Goal: Find specific page/section: Find specific page/section

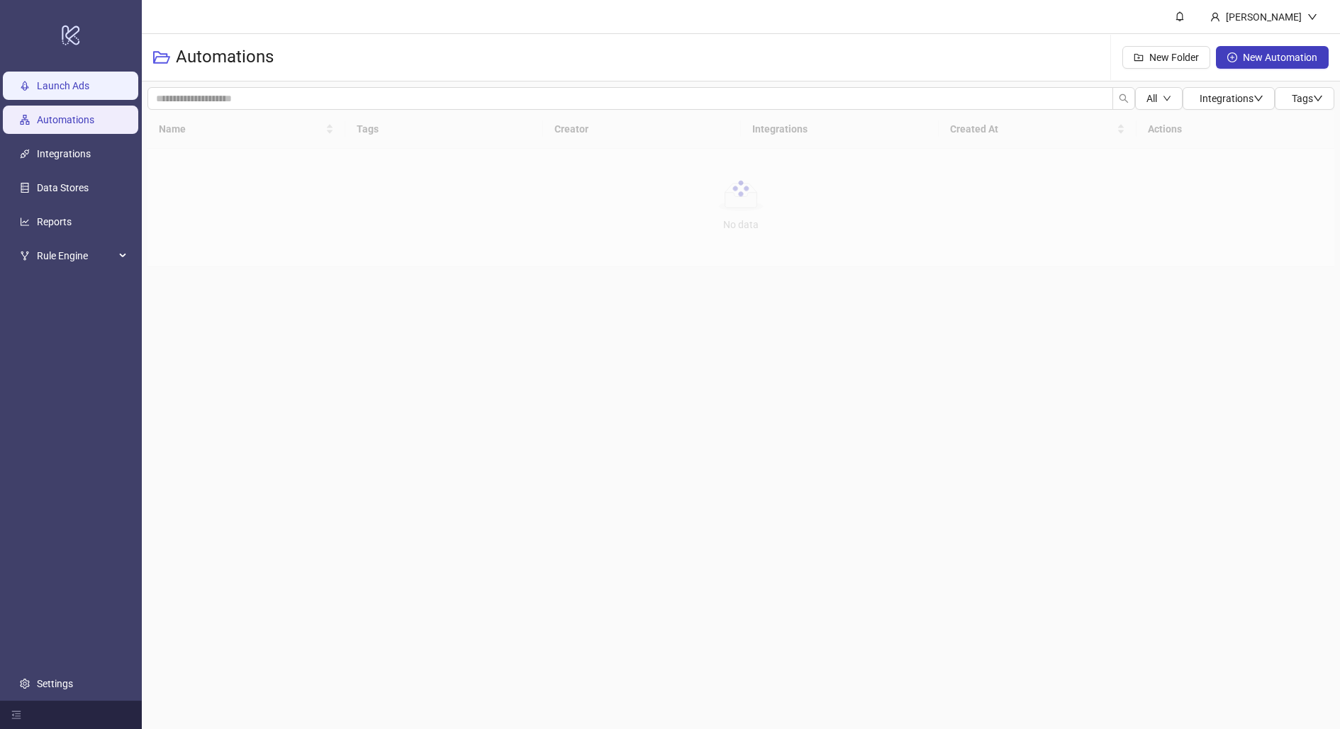
click at [71, 86] on link "Launch Ads" at bounding box center [63, 85] width 52 height 11
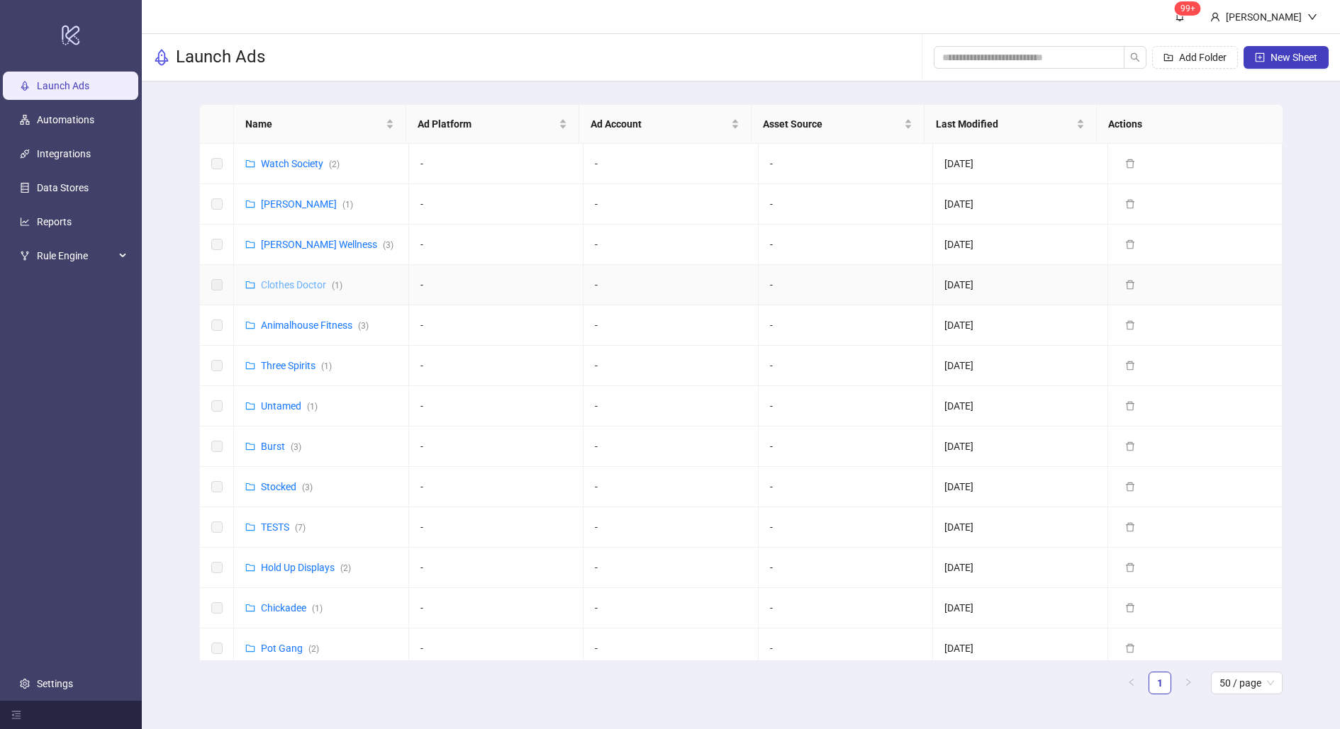
click at [298, 286] on link "Clothes Doctor ( 1 )" at bounding box center [302, 284] width 82 height 11
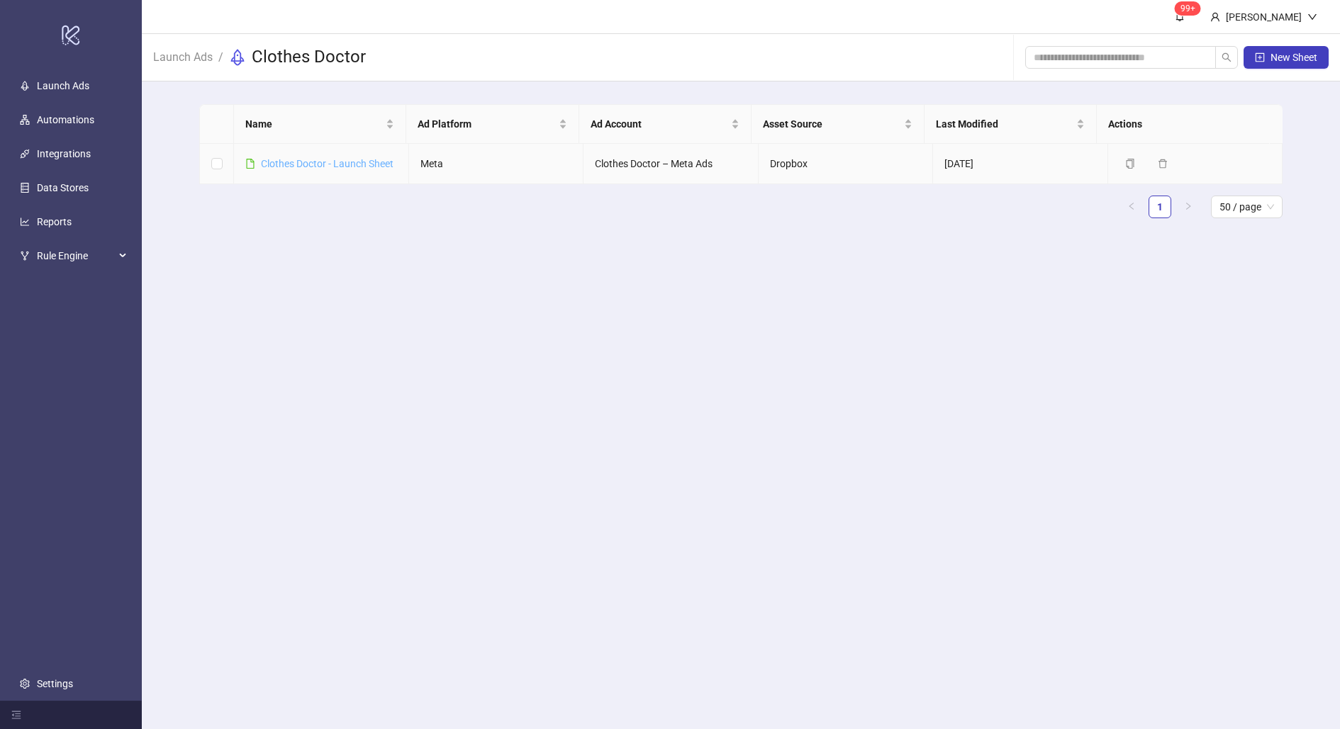
click at [357, 167] on link "Clothes Doctor - Launch Sheet" at bounding box center [327, 163] width 133 height 11
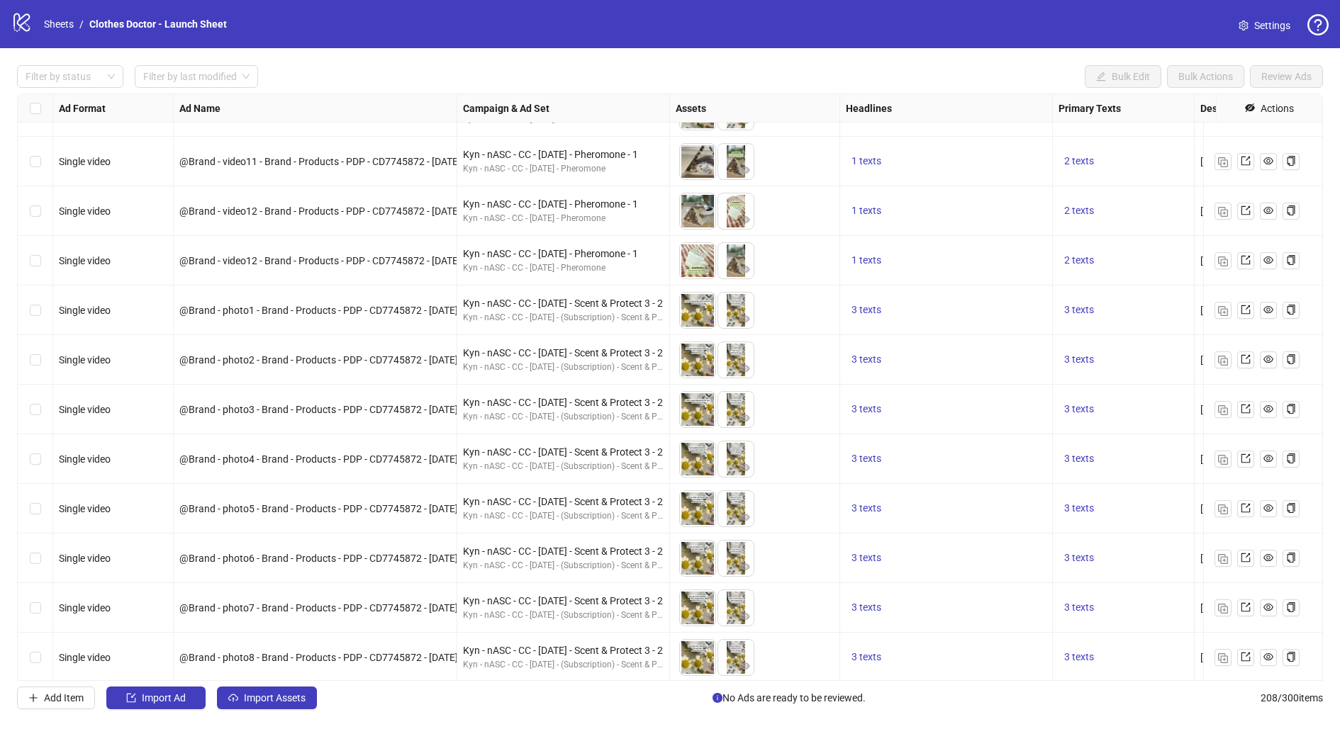
scroll to position [667, 0]
